Goal: Information Seeking & Learning: Learn about a topic

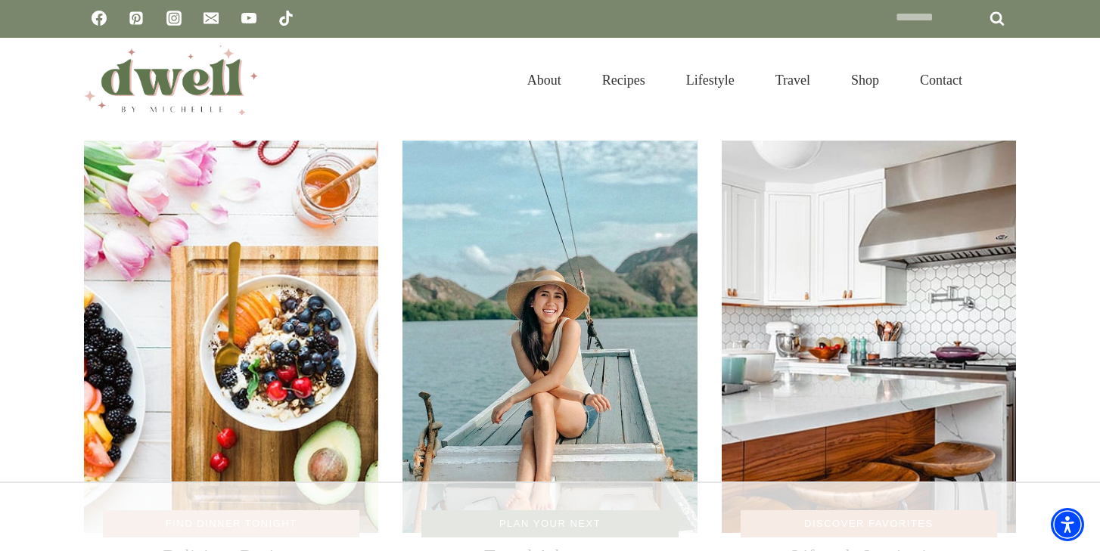
scroll to position [2, 0]
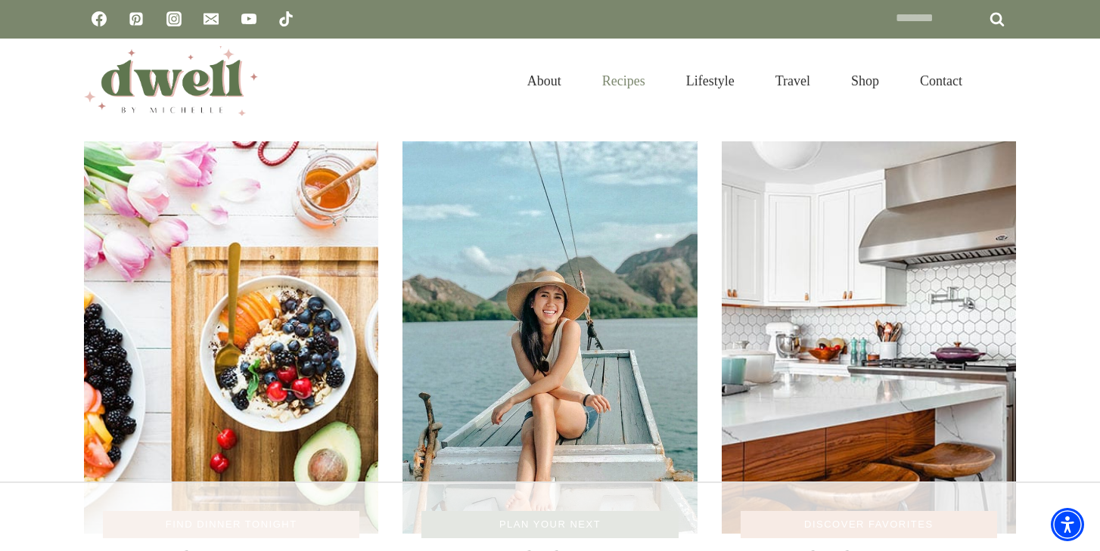
click at [612, 80] on link "Recipes" at bounding box center [624, 81] width 84 height 49
click at [188, 92] on img "DWELL by michelle" at bounding box center [171, 81] width 174 height 70
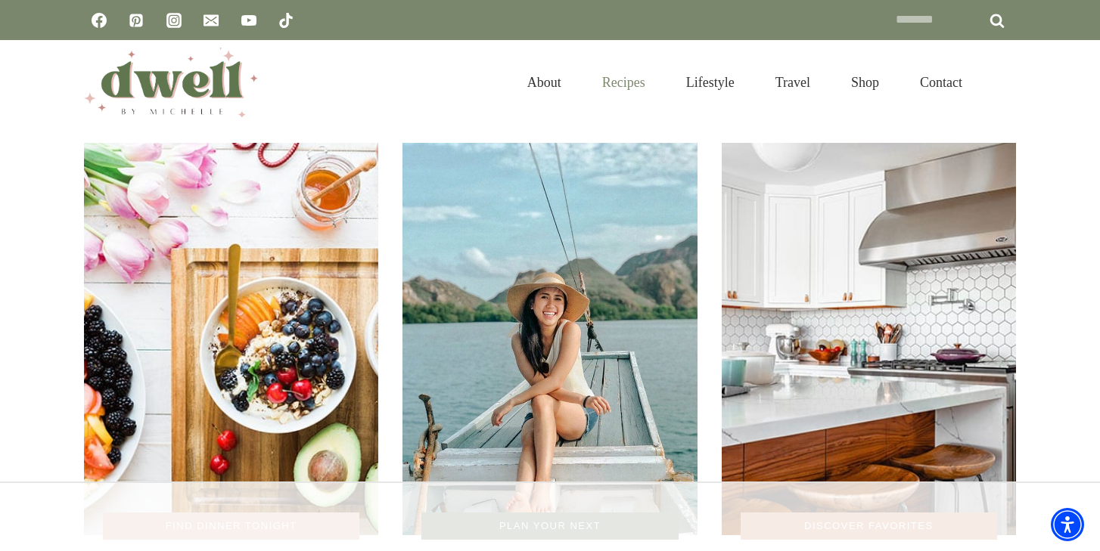
click at [602, 82] on link "Recipes" at bounding box center [624, 82] width 84 height 49
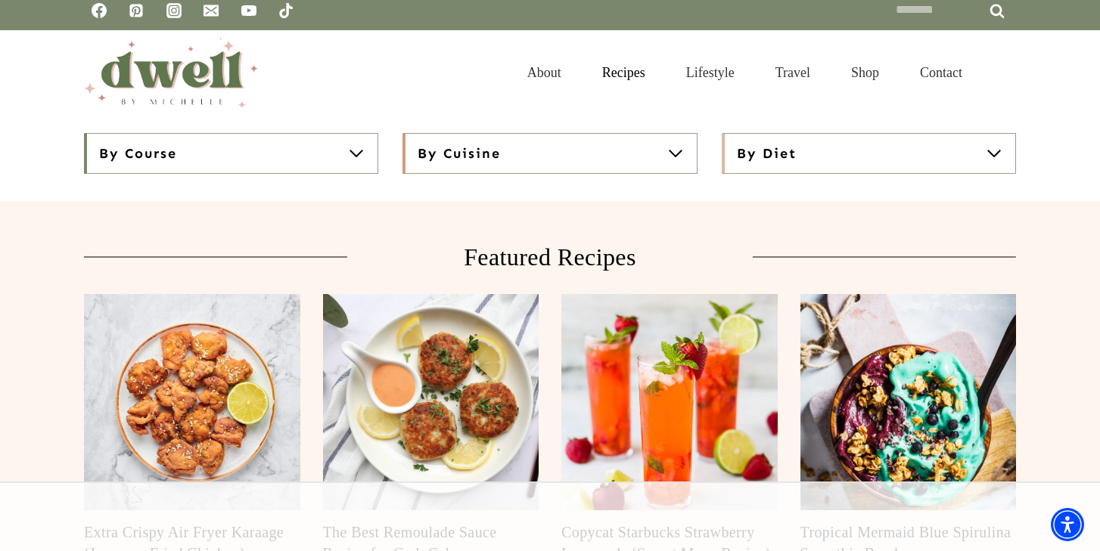
scroll to position [7, 0]
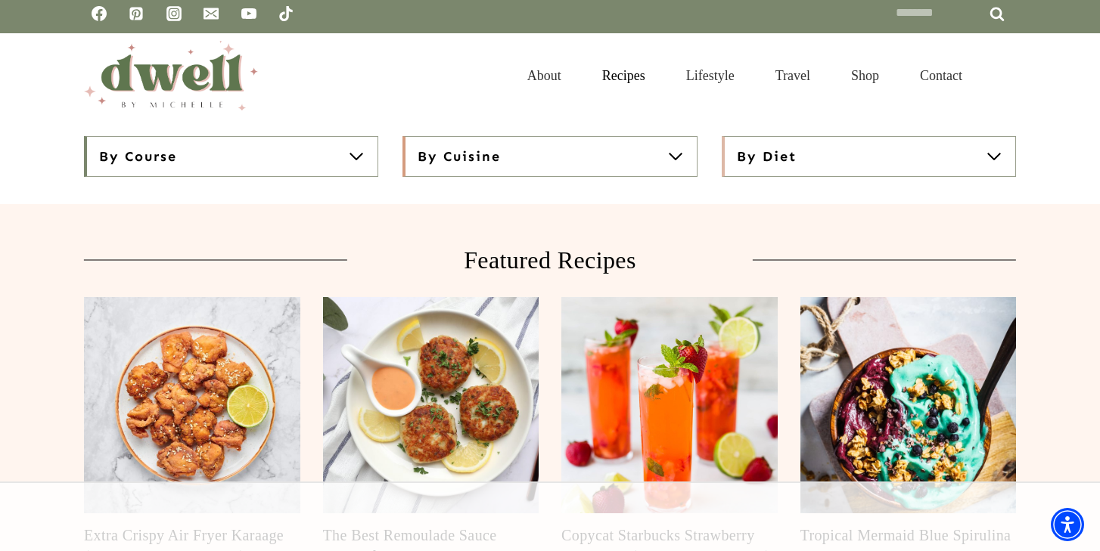
click at [608, 77] on link "Recipes" at bounding box center [624, 75] width 84 height 49
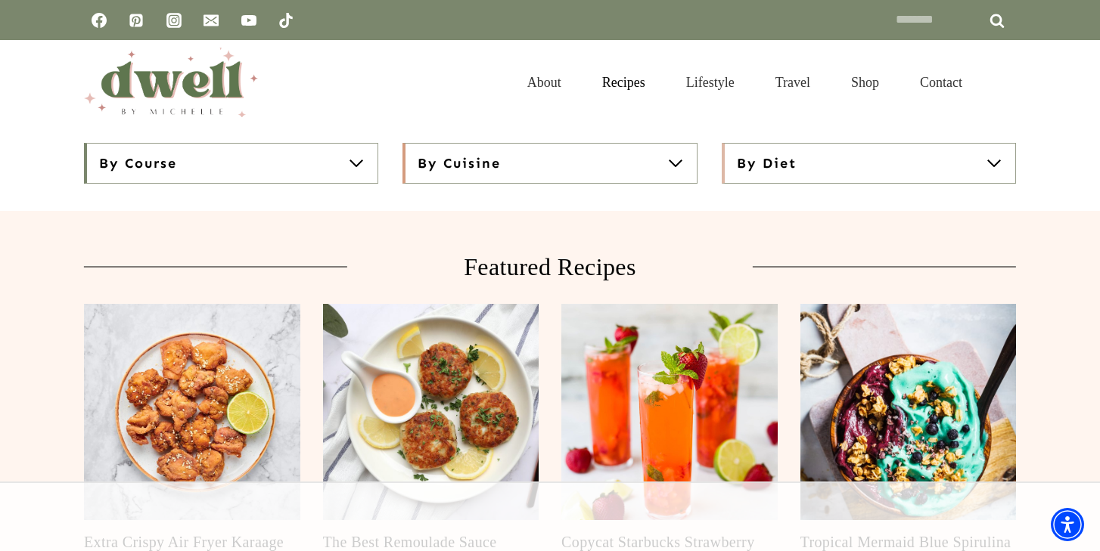
click at [359, 165] on span at bounding box center [356, 163] width 18 height 18
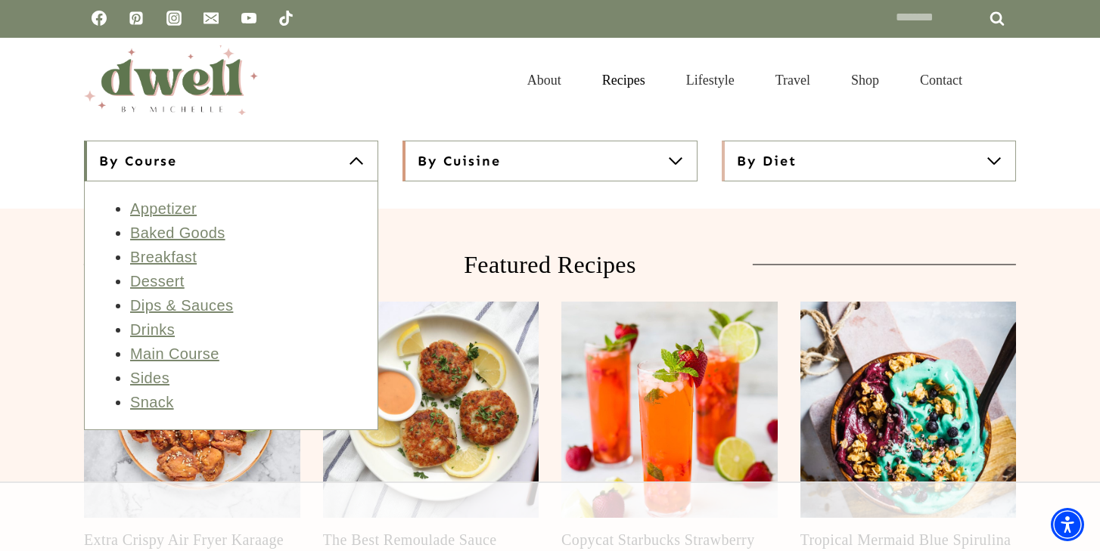
scroll to position [5, 0]
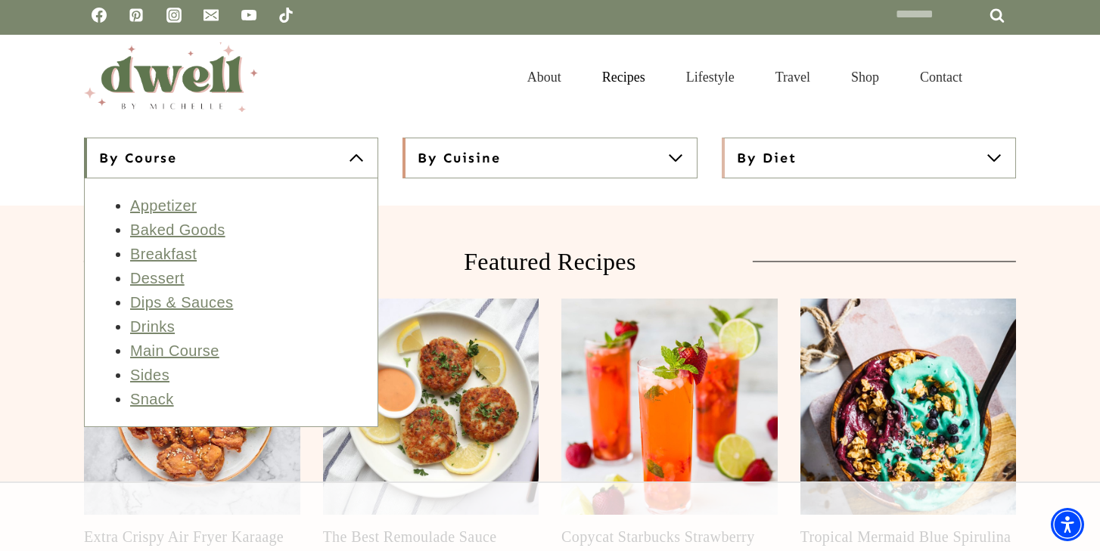
click at [439, 230] on div "By Cuisine American [DEMOGRAPHIC_DATA] [DEMOGRAPHIC_DATA] [DEMOGRAPHIC_DATA] In…" at bounding box center [549, 283] width 294 height 290
click at [992, 18] on input "******" at bounding box center [997, 15] width 38 height 34
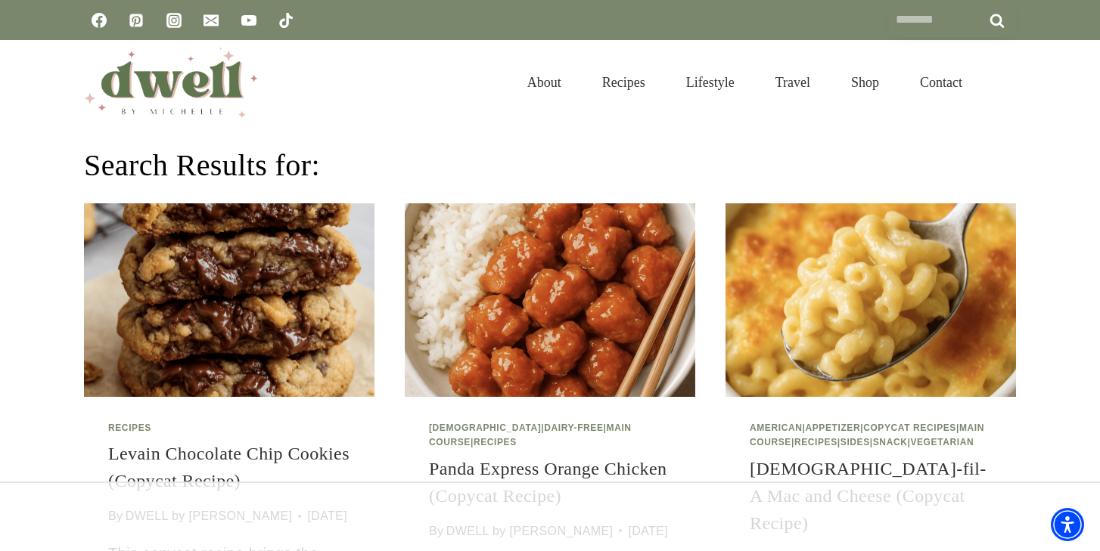
click at [936, 26] on input "Search for:" at bounding box center [952, 20] width 127 height 34
type input "**********"
click at [996, 20] on input "******" at bounding box center [997, 20] width 38 height 34
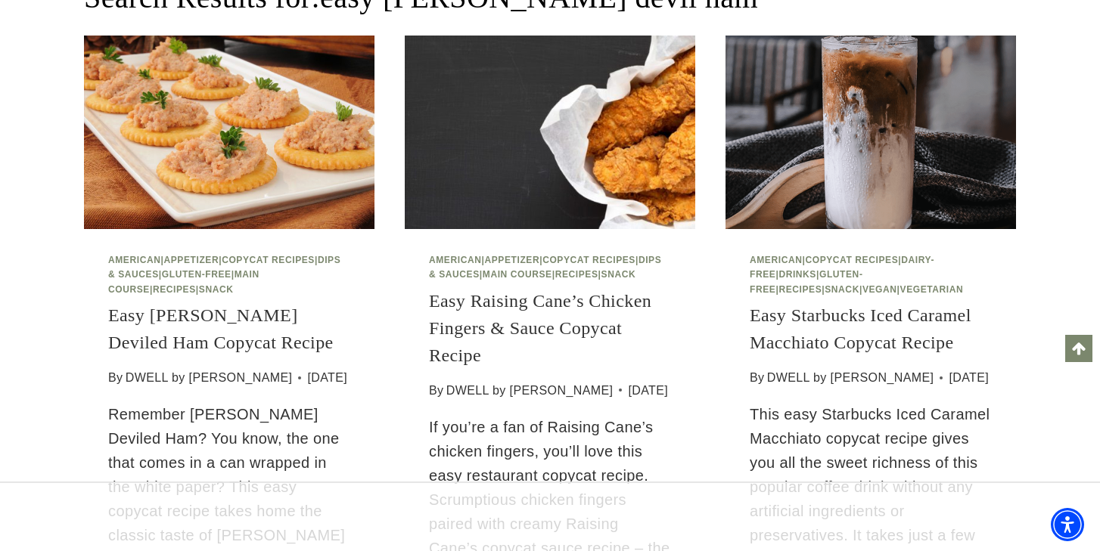
scroll to position [165, 0]
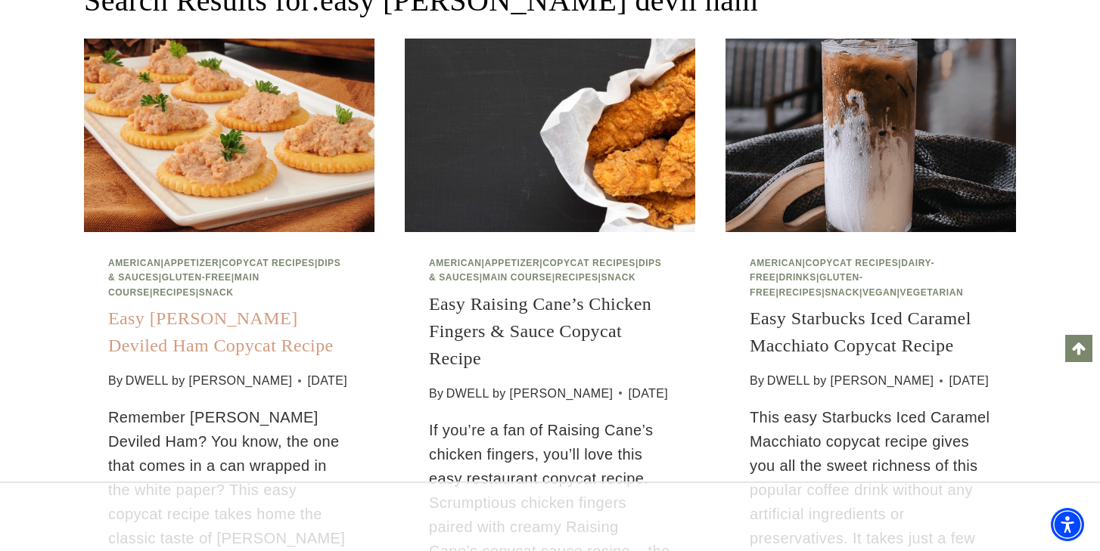
click at [209, 319] on link "Easy [PERSON_NAME] Deviled Ham Copycat Recipe" at bounding box center [220, 332] width 225 height 47
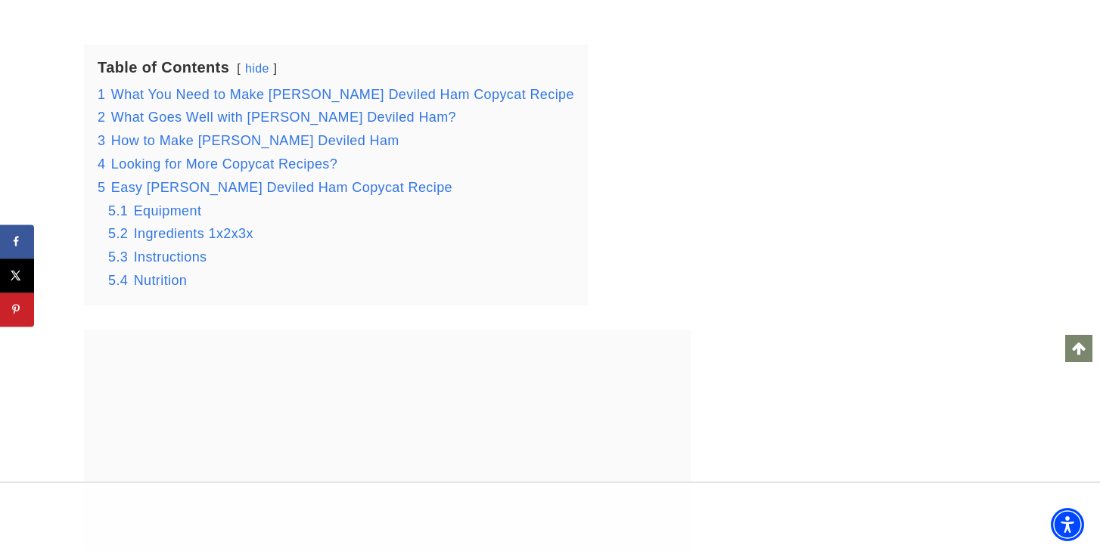
scroll to position [1812, 1]
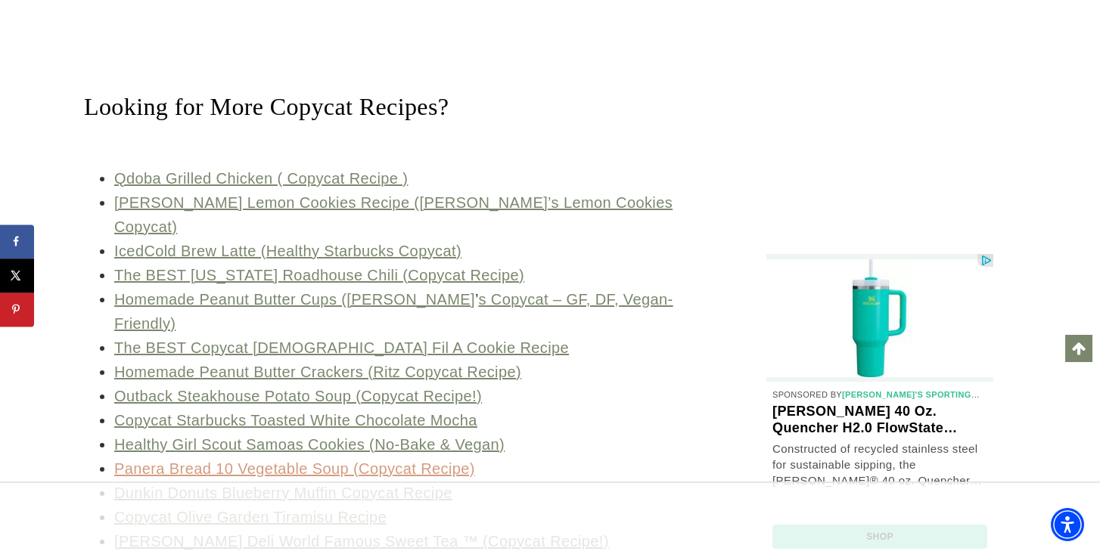
click at [315, 461] on link "Panera Bread 10 Vegetable Soup (Copycat Recipe)" at bounding box center [294, 469] width 361 height 17
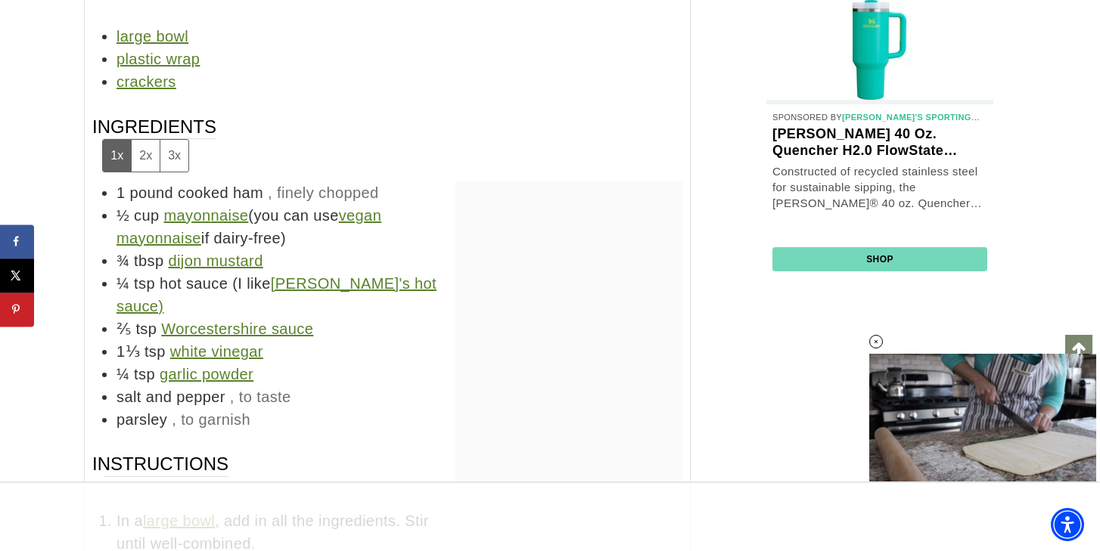
click at [143, 140] on button "2x" at bounding box center [145, 155] width 29 height 31
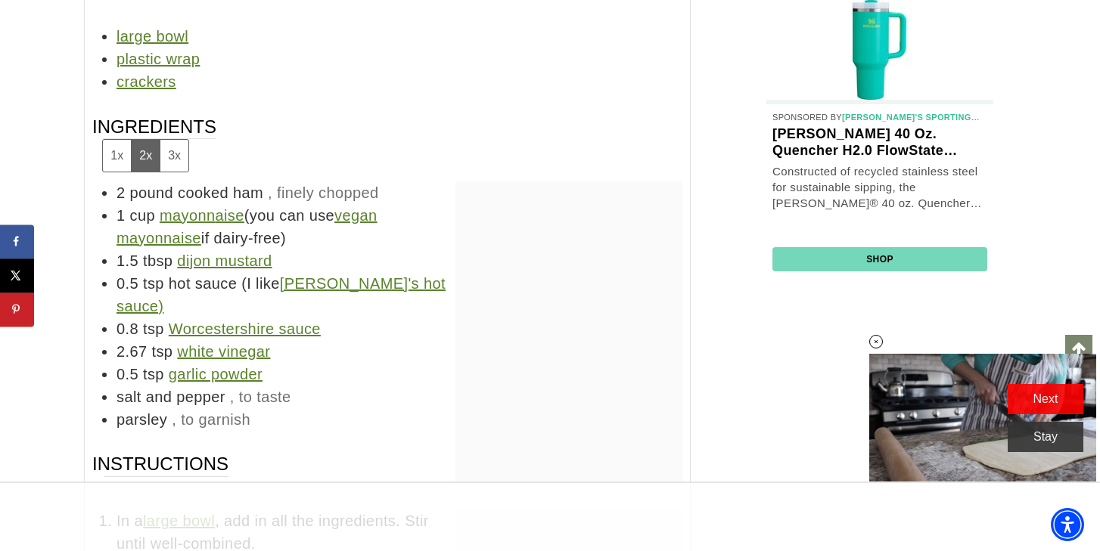
click at [115, 140] on button "1x" at bounding box center [117, 155] width 28 height 31
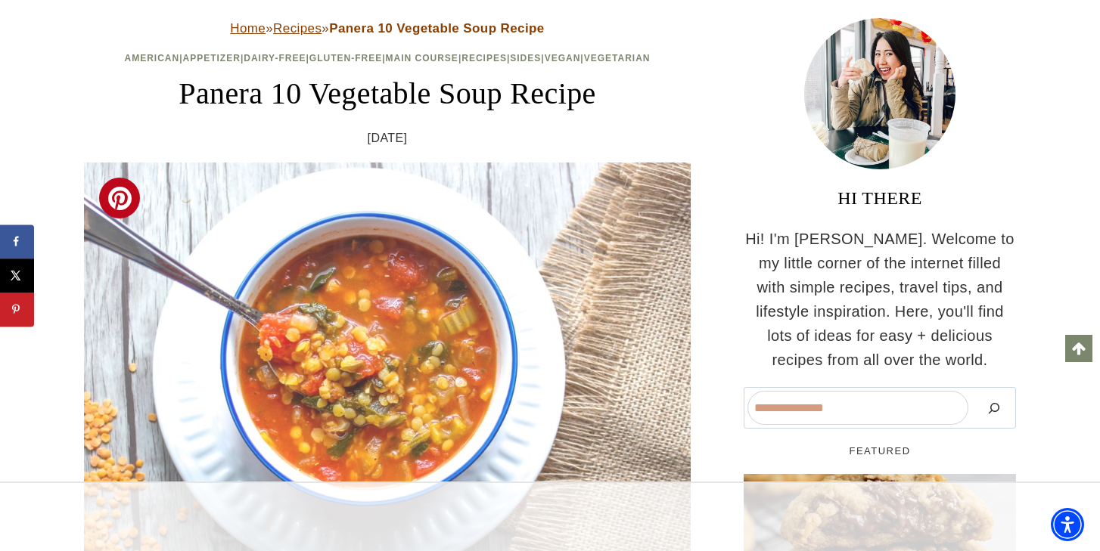
scroll to position [121, 0]
